Goal: Find specific page/section: Find specific page/section

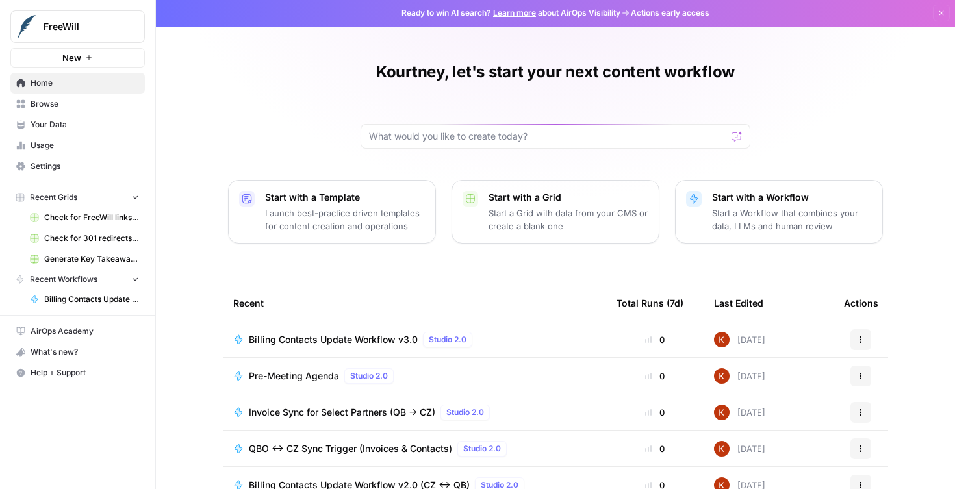
scroll to position [3, 0]
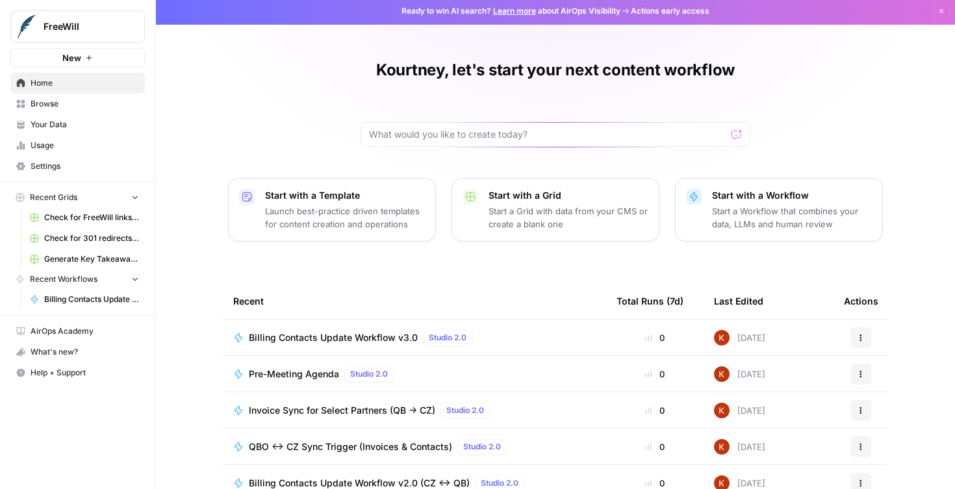
click at [53, 106] on span "Browse" at bounding box center [85, 104] width 108 height 12
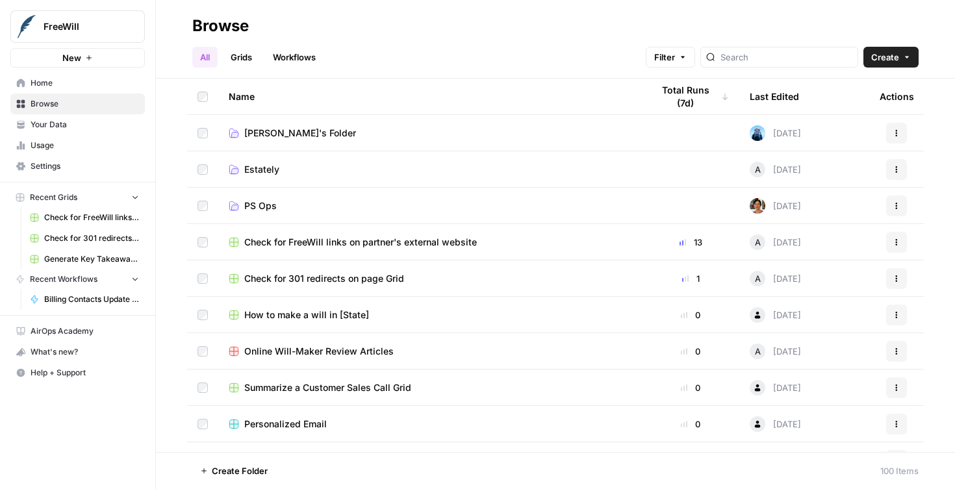
click at [259, 207] on span "PS Ops" at bounding box center [260, 205] width 32 height 13
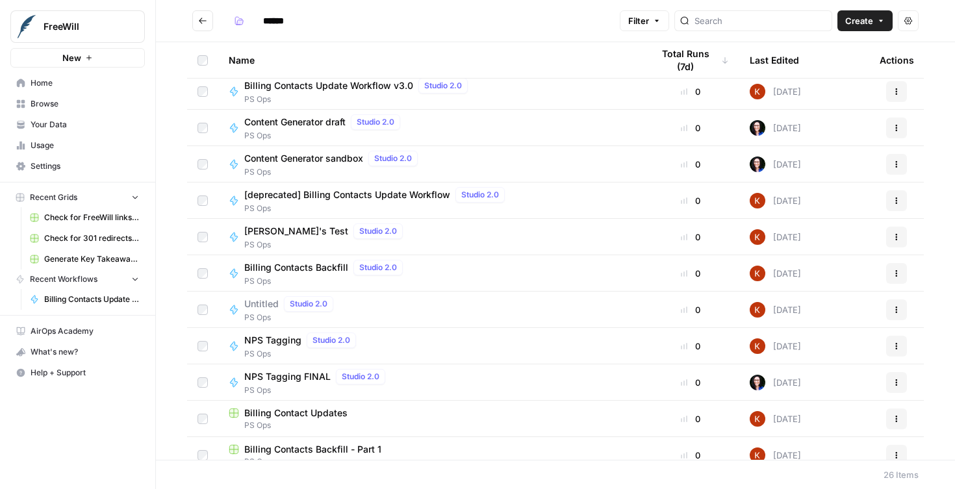
scroll to position [79, 0]
click at [294, 380] on span "NPS Tagging FINAL" at bounding box center [287, 376] width 86 height 13
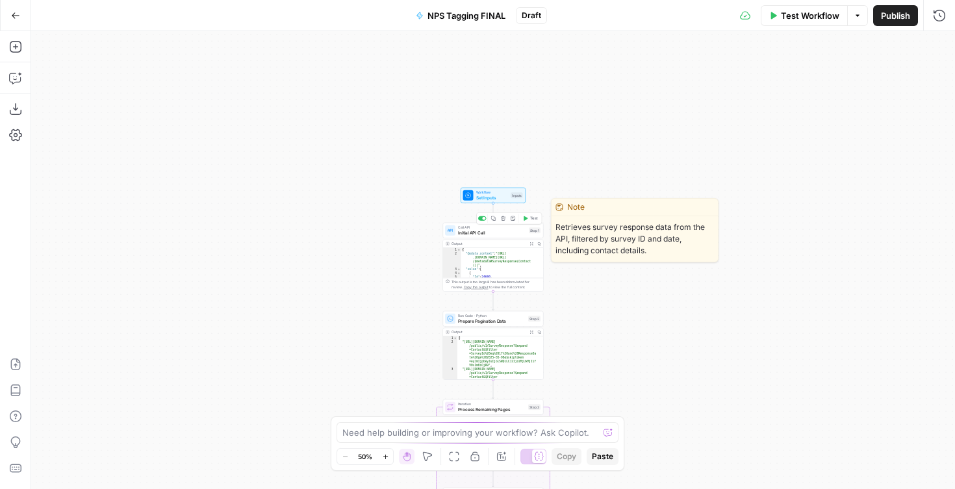
click at [474, 233] on span "Initial API Call" at bounding box center [492, 232] width 68 height 6
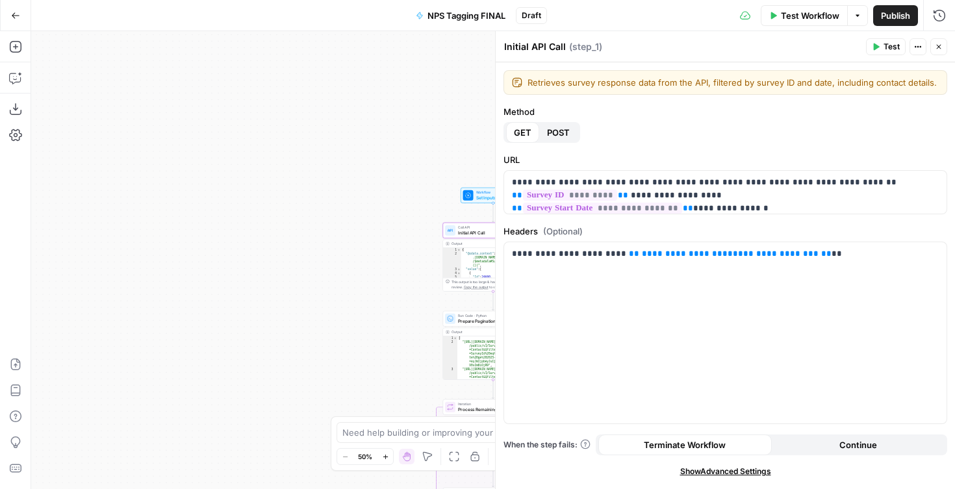
click at [933, 51] on button "Close" at bounding box center [938, 46] width 17 height 17
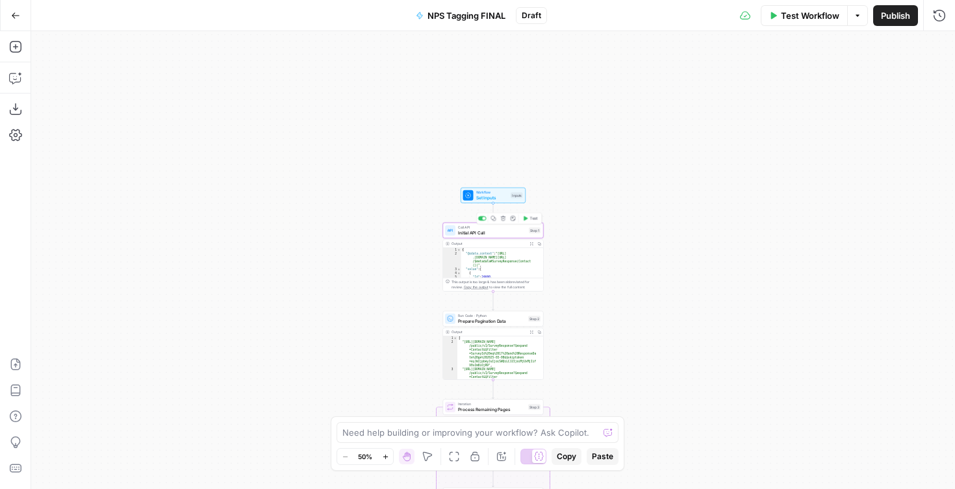
click at [470, 235] on span "Initial API Call" at bounding box center [492, 232] width 68 height 6
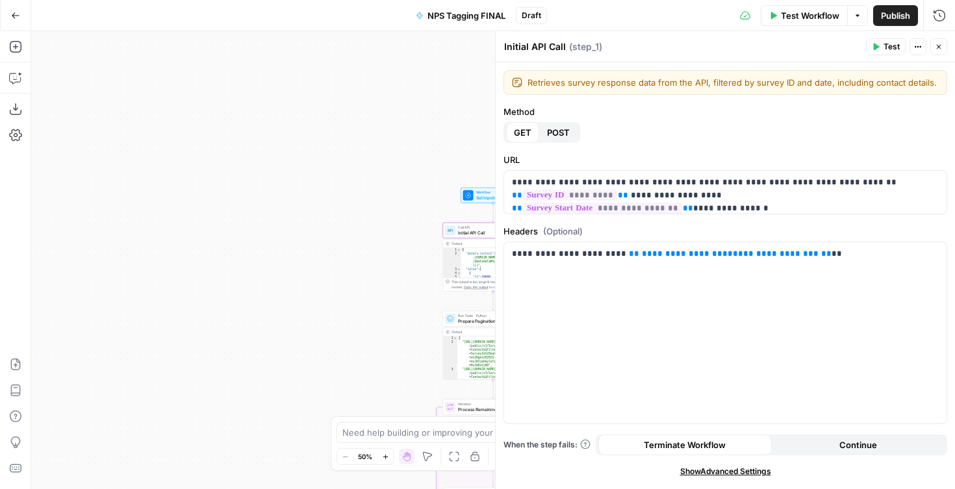
click at [939, 52] on button "Close" at bounding box center [938, 46] width 17 height 17
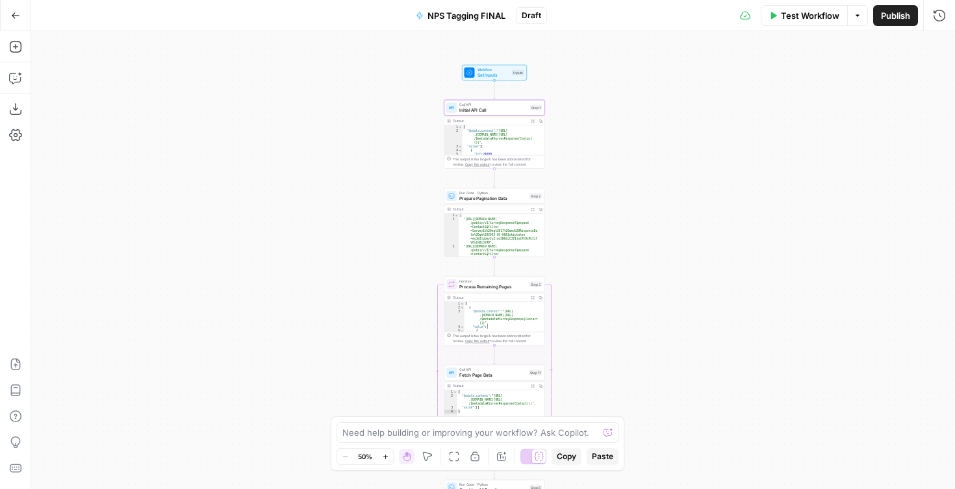
drag, startPoint x: 625, startPoint y: 370, endPoint x: 632, endPoint y: 207, distance: 163.2
click at [632, 209] on div "Workflow Set Inputs Inputs Call API Initial API Call Step 1 Output Expand Outpu…" at bounding box center [493, 260] width 924 height 458
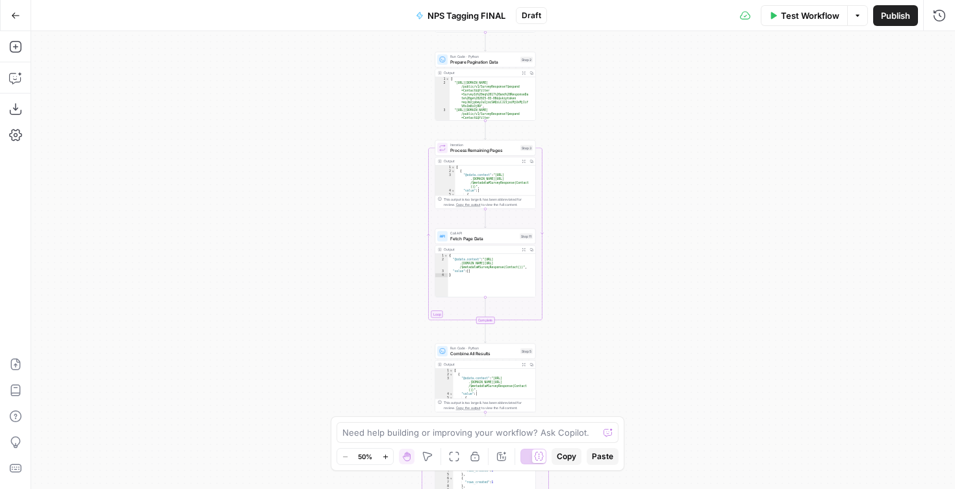
drag, startPoint x: 639, startPoint y: 314, endPoint x: 623, endPoint y: 214, distance: 101.2
click at [623, 214] on div "Workflow Set Inputs Inputs Call API Initial API Call Step 1 Output Expand Outpu…" at bounding box center [493, 260] width 924 height 458
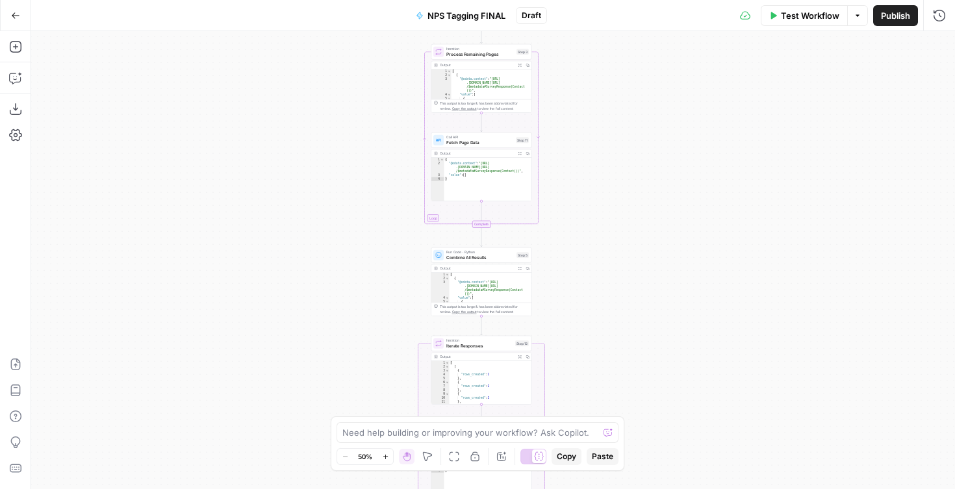
drag, startPoint x: 626, startPoint y: 322, endPoint x: 622, endPoint y: 224, distance: 97.5
click at [622, 225] on div "Workflow Set Inputs Inputs Call API Initial API Call Step 1 Output Expand Outpu…" at bounding box center [493, 260] width 924 height 458
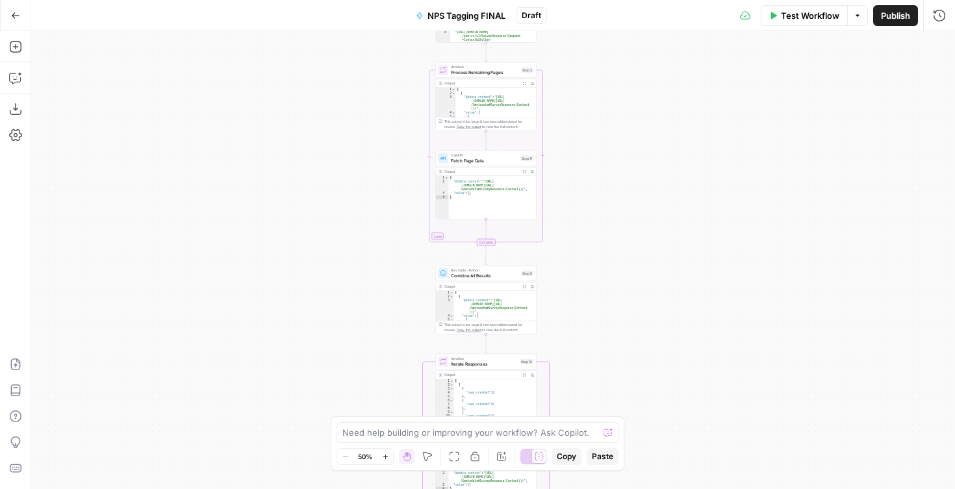
drag, startPoint x: 644, startPoint y: 374, endPoint x: 642, endPoint y: 389, distance: 15.8
click at [649, 398] on div "Workflow Set Inputs Inputs Call API Initial API Call Step 1 Output Expand Outpu…" at bounding box center [493, 260] width 924 height 458
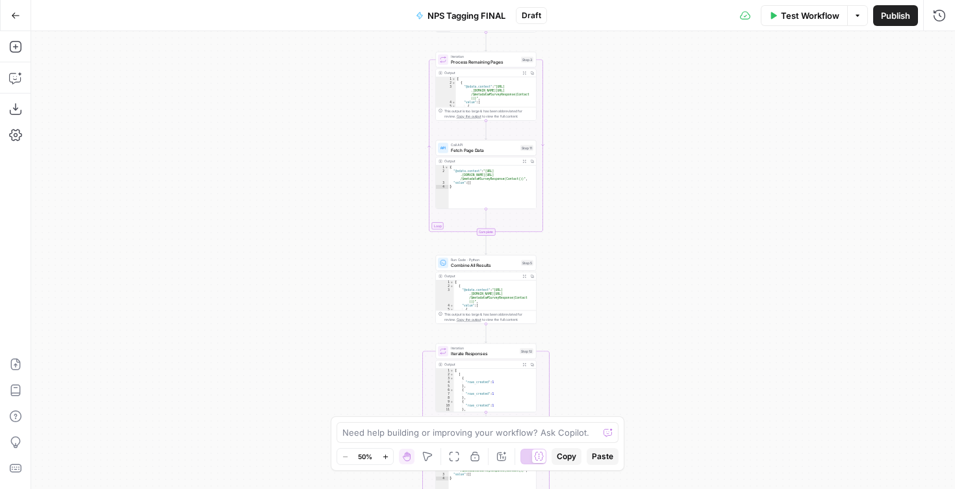
drag, startPoint x: 630, startPoint y: 366, endPoint x: 613, endPoint y: 218, distance: 149.7
click at [613, 220] on div "Workflow Set Inputs Inputs Call API Initial API Call Step 1 Output Expand Outpu…" at bounding box center [493, 260] width 924 height 458
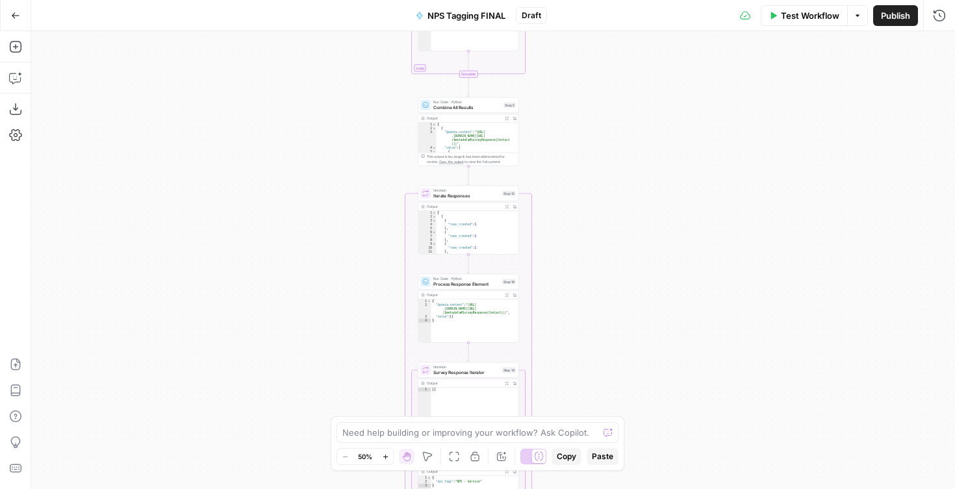
drag, startPoint x: 626, startPoint y: 334, endPoint x: 633, endPoint y: 214, distance: 119.7
click at [633, 216] on div "Workflow Set Inputs Inputs Call API Initial API Call Step 1 Output Expand Outpu…" at bounding box center [493, 260] width 924 height 458
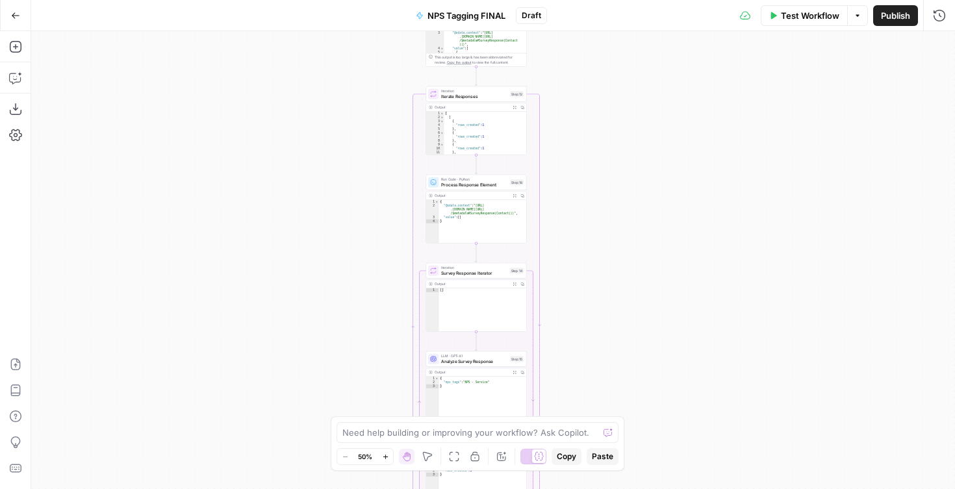
click at [640, 335] on div "Workflow Set Inputs Inputs Call API Initial API Call Step 1 Output Expand Outpu…" at bounding box center [493, 260] width 924 height 458
drag, startPoint x: 623, startPoint y: 351, endPoint x: 624, endPoint y: 268, distance: 82.5
click at [624, 270] on div "Workflow Set Inputs Inputs Call API Initial API Call Step 1 Output Expand Outpu…" at bounding box center [493, 260] width 924 height 458
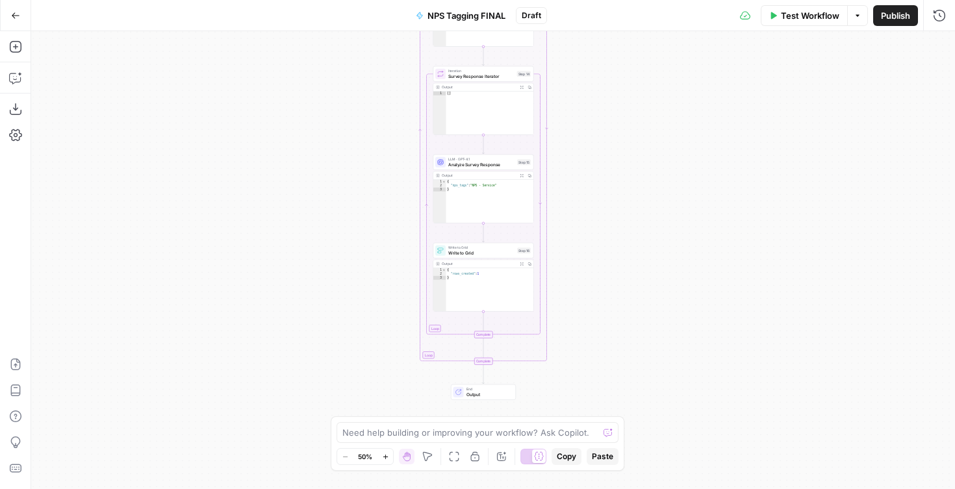
drag, startPoint x: 621, startPoint y: 355, endPoint x: 628, endPoint y: 240, distance: 115.2
click at [628, 240] on div "Workflow Set Inputs Inputs Call API Initial API Call Step 1 Output Expand Outpu…" at bounding box center [493, 260] width 924 height 458
click at [622, 312] on div "Workflow Set Inputs Inputs Call API Initial API Call Step 1 Output Expand Outpu…" at bounding box center [493, 260] width 924 height 458
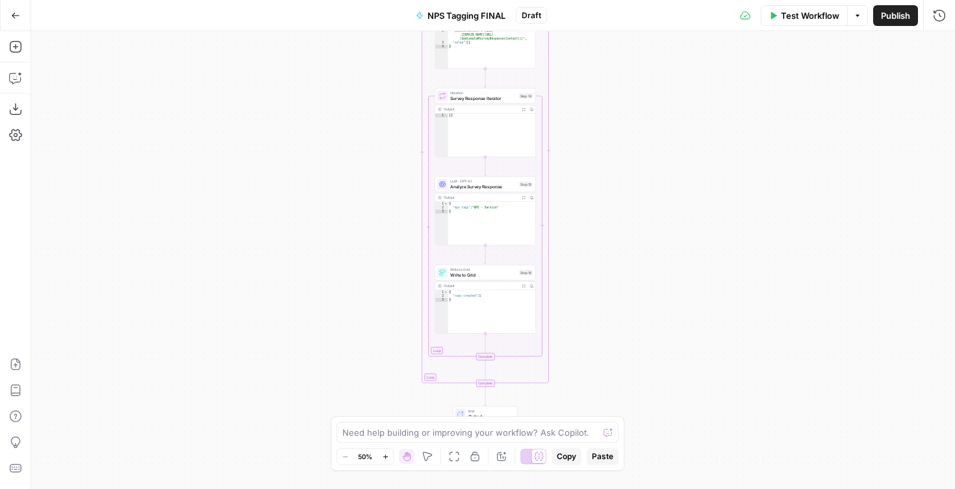
drag, startPoint x: 608, startPoint y: 281, endPoint x: 610, endPoint y: 309, distance: 28.6
click at [610, 309] on div "Workflow Set Inputs Inputs Call API Initial API Call Step 1 Output Expand Outpu…" at bounding box center [493, 260] width 924 height 458
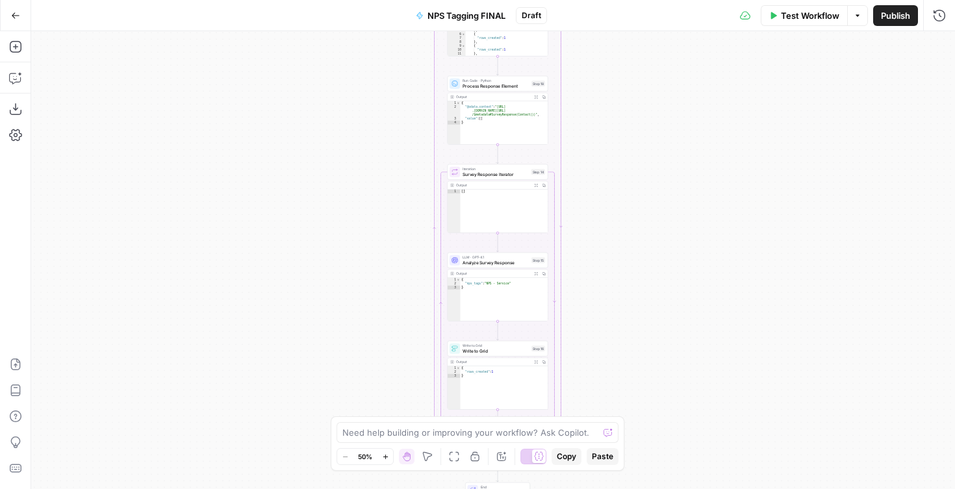
drag, startPoint x: 566, startPoint y: 212, endPoint x: 578, endPoint y: 288, distance: 77.0
click at [578, 288] on div "Workflow Set Inputs Inputs Call API Initial API Call Step 1 Output Expand Outpu…" at bounding box center [493, 260] width 924 height 458
click at [17, 23] on button "Go Back" at bounding box center [15, 15] width 23 height 23
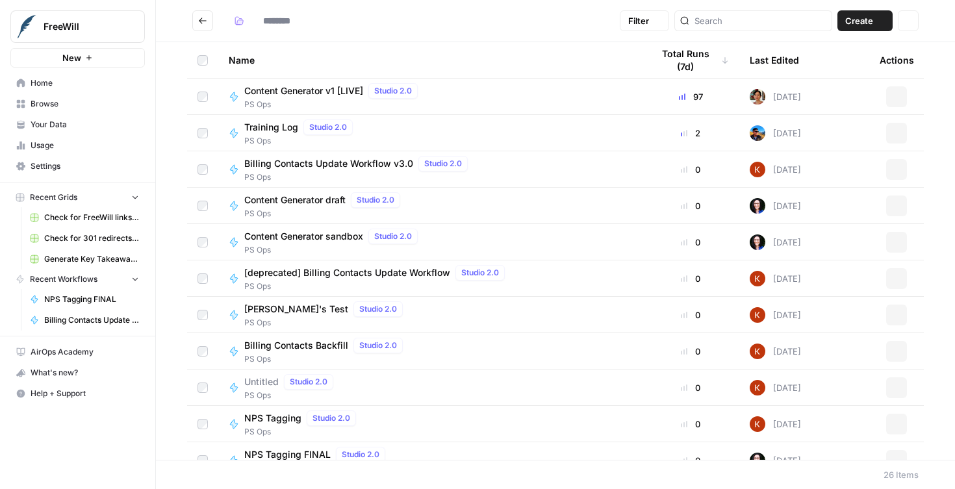
type input "******"
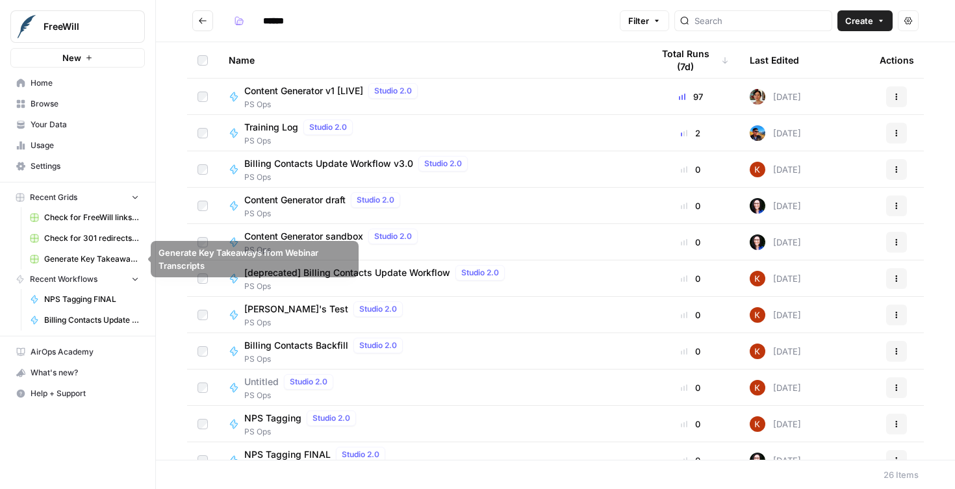
click at [138, 199] on icon "button" at bounding box center [135, 196] width 9 height 9
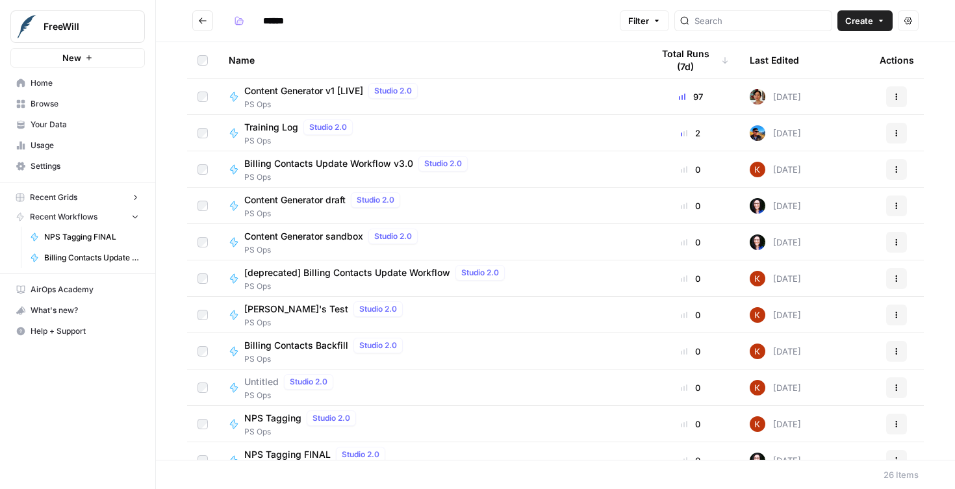
click at [138, 199] on icon "button" at bounding box center [135, 197] width 9 height 9
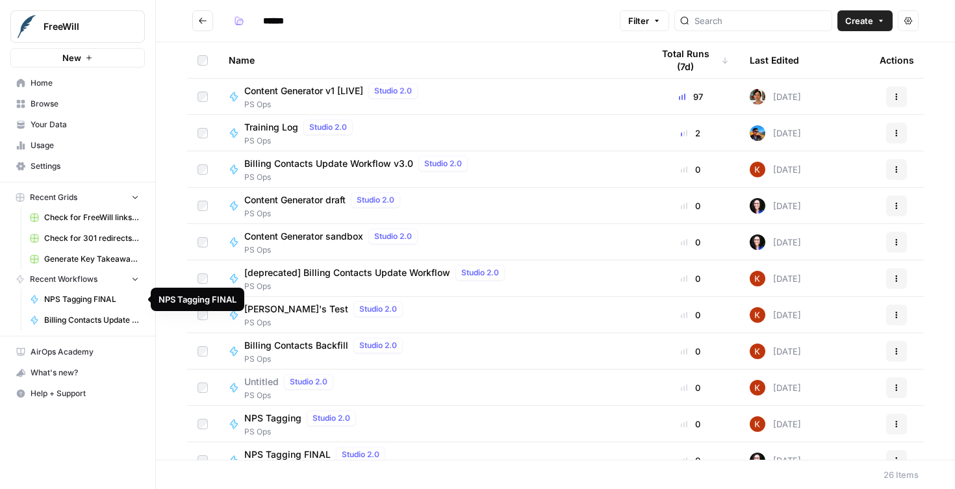
scroll to position [99, 0]
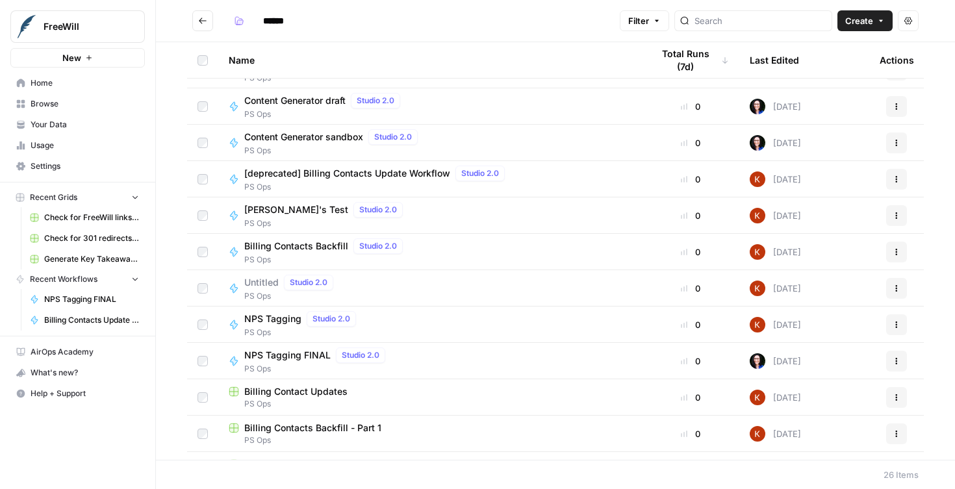
click at [299, 353] on span "NPS Tagging FINAL" at bounding box center [287, 355] width 86 height 13
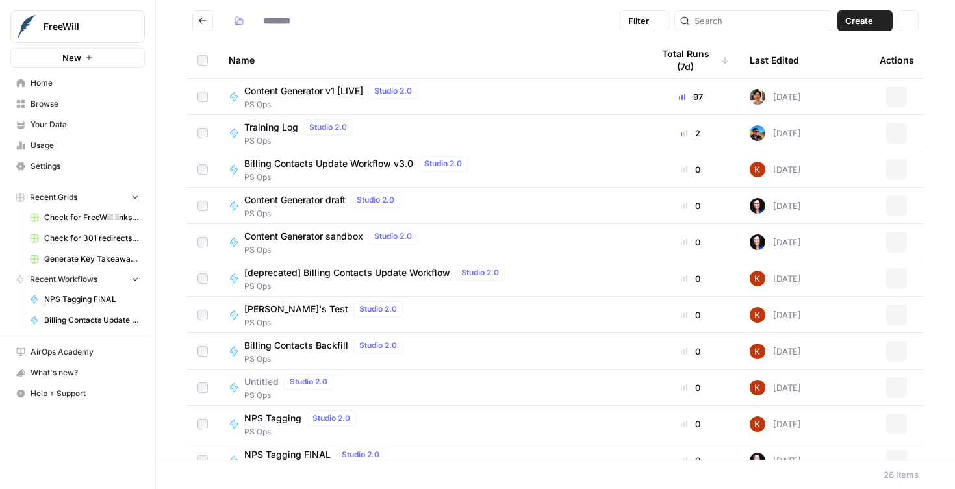
type input "******"
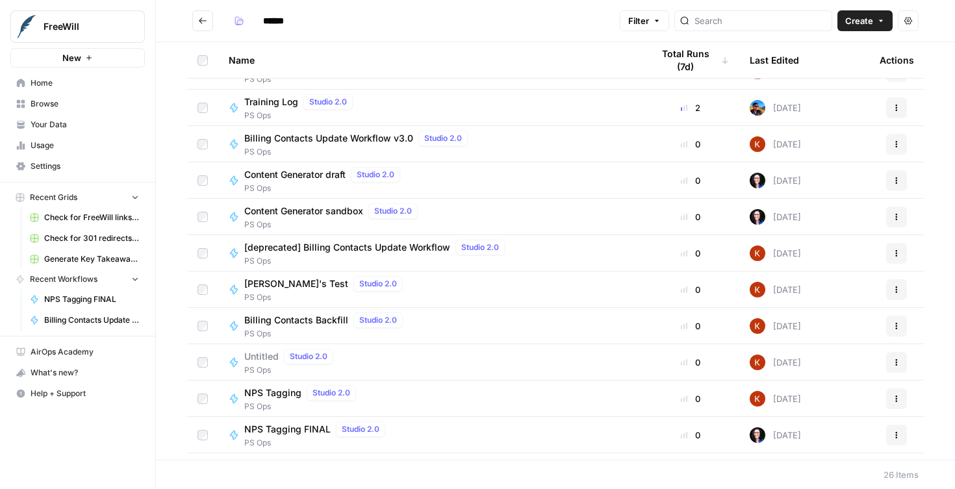
click at [290, 389] on span "NPS Tagging" at bounding box center [272, 393] width 57 height 13
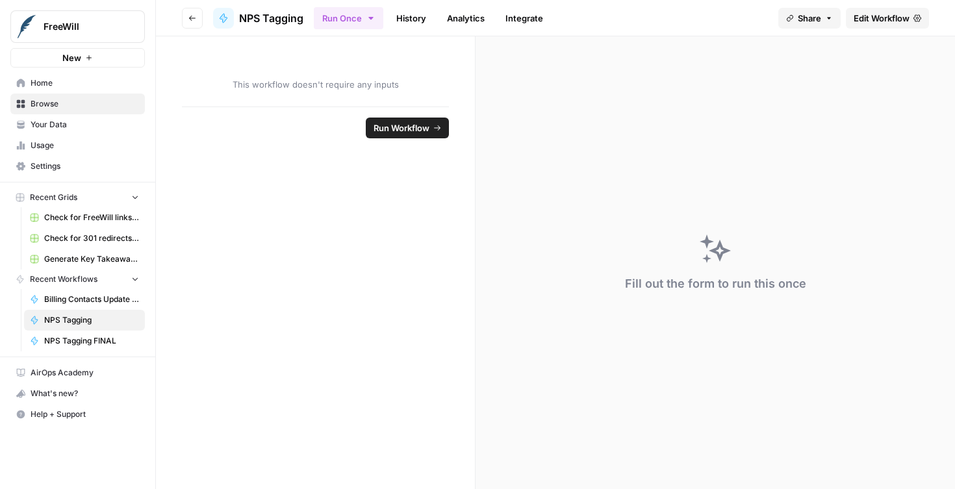
click at [880, 20] on span "Edit Workflow" at bounding box center [882, 18] width 56 height 13
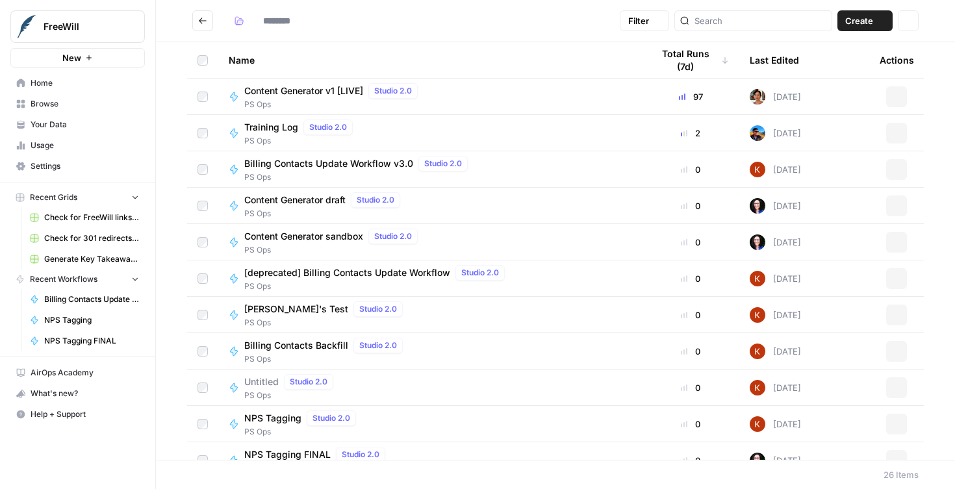
type input "******"
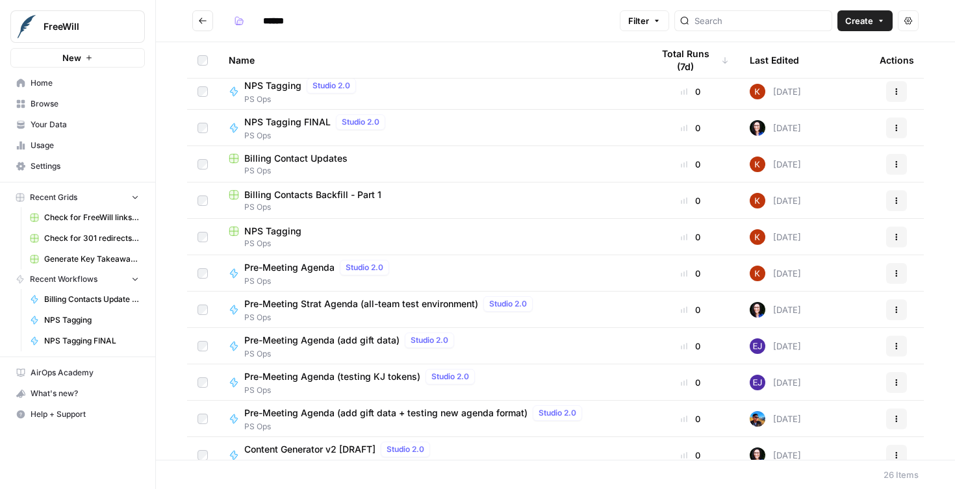
scroll to position [281, 0]
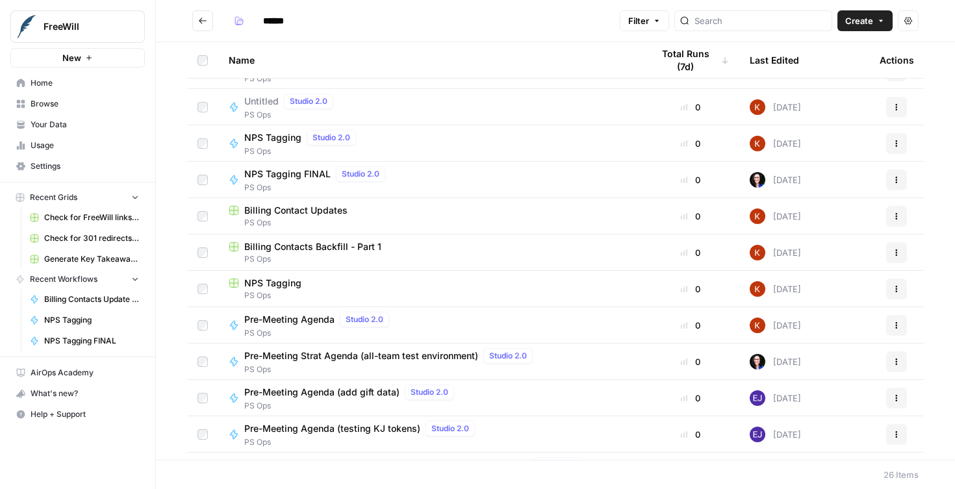
click at [287, 282] on span "NPS Tagging" at bounding box center [272, 283] width 57 height 13
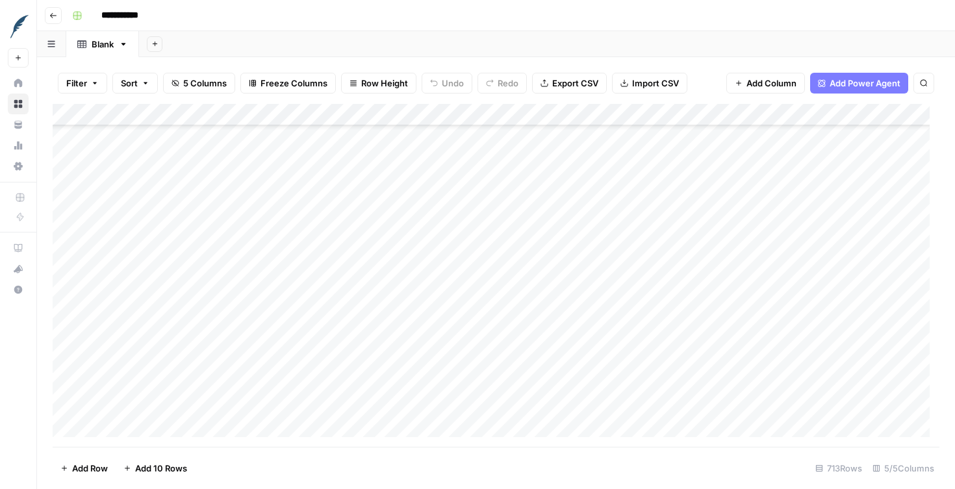
scroll to position [3547, 0]
click at [459, 307] on div "Add Column" at bounding box center [496, 275] width 887 height 343
